Goal: Information Seeking & Learning: Compare options

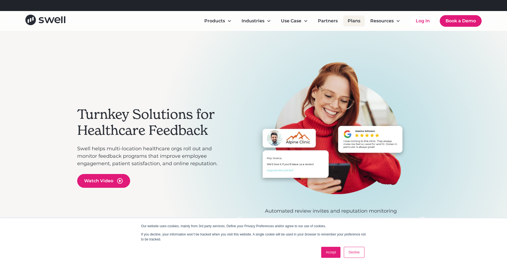
click at [354, 19] on link "Plans" at bounding box center [354, 20] width 22 height 11
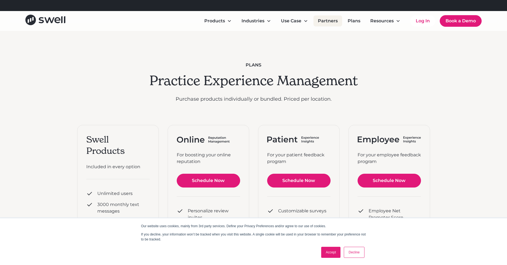
click at [327, 21] on link "Partners" at bounding box center [328, 20] width 29 height 11
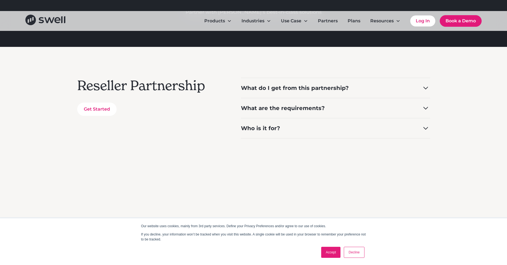
scroll to position [97, 0]
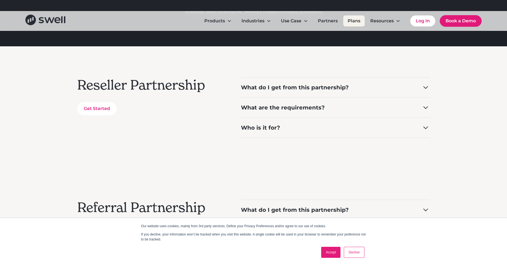
click at [352, 21] on link "Plans" at bounding box center [354, 20] width 22 height 11
